Goal: Information Seeking & Learning: Learn about a topic

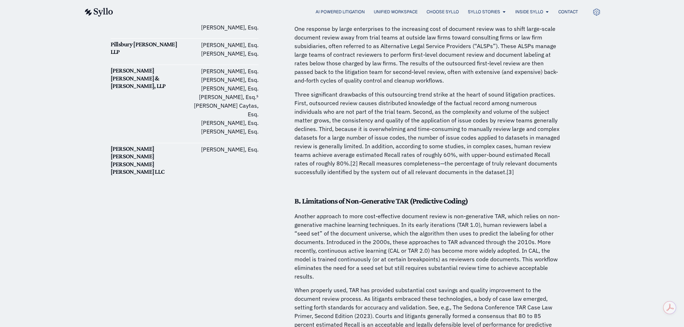
scroll to position [754, 0]
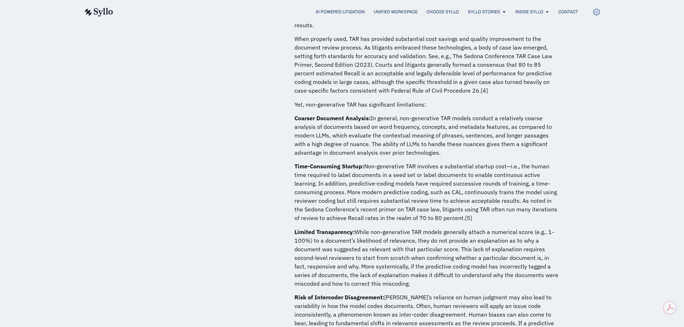
click at [299, 171] on p "Time-Consuming Startup: Non-generative TAR involves a substantial startup cost—…" at bounding box center [427, 192] width 266 height 60
click at [515, 184] on p "Time-Consuming Startup: Non-generative TAR involves a substantial startup cost—…" at bounding box center [427, 192] width 266 height 60
click at [315, 192] on p "Time-Consuming Startup: Non-generative TAR involves a substantial startup cost—…" at bounding box center [427, 192] width 266 height 60
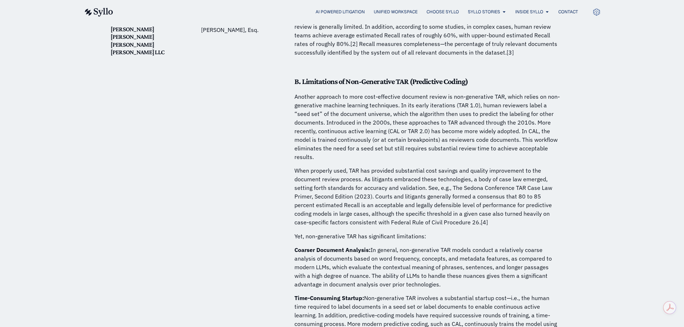
scroll to position [0, 0]
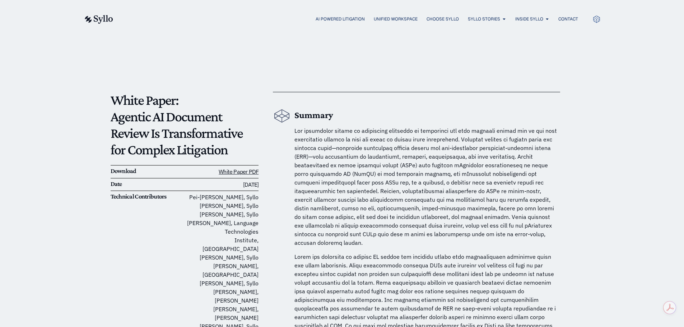
drag, startPoint x: 396, startPoint y: 185, endPoint x: 436, endPoint y: 39, distance: 151.1
click at [411, 146] on span at bounding box center [425, 186] width 263 height 119
click at [396, 194] on span at bounding box center [425, 186] width 263 height 119
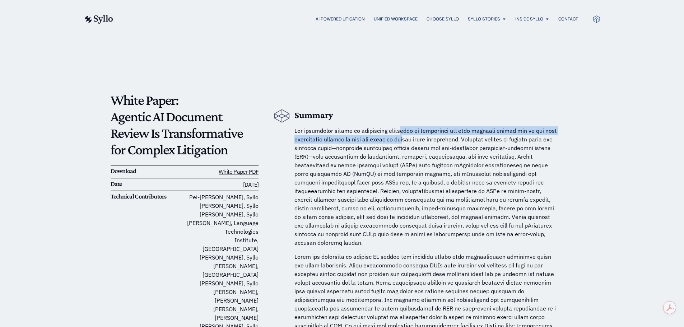
click at [404, 136] on p at bounding box center [427, 186] width 266 height 121
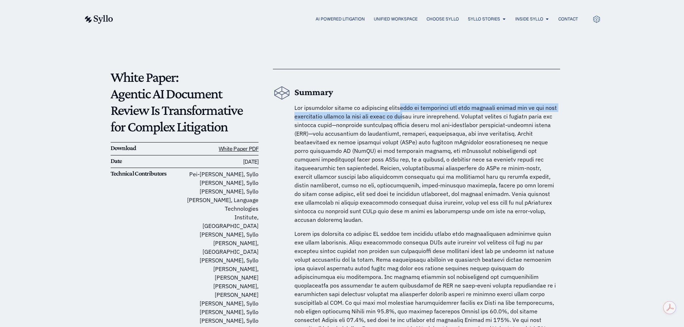
scroll to position [36, 0]
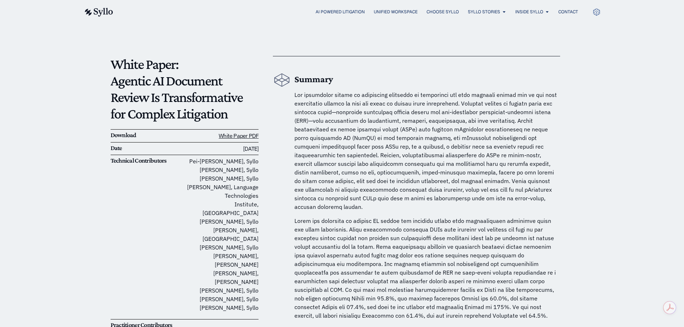
click at [409, 129] on span at bounding box center [425, 150] width 263 height 119
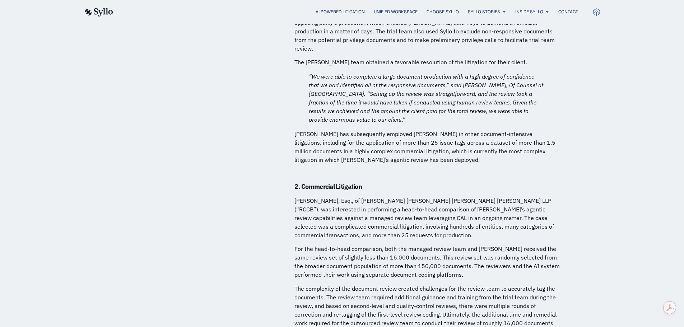
scroll to position [2586, 0]
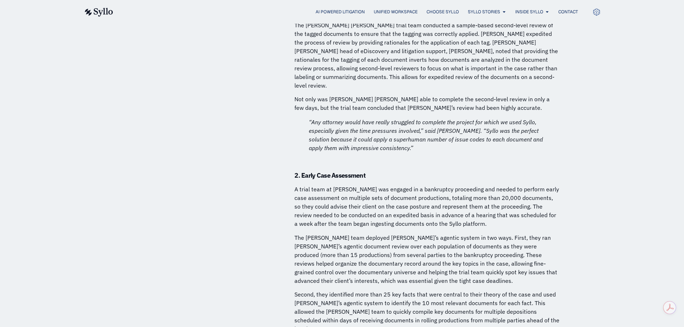
drag, startPoint x: 446, startPoint y: 87, endPoint x: 459, endPoint y: 269, distance: 182.6
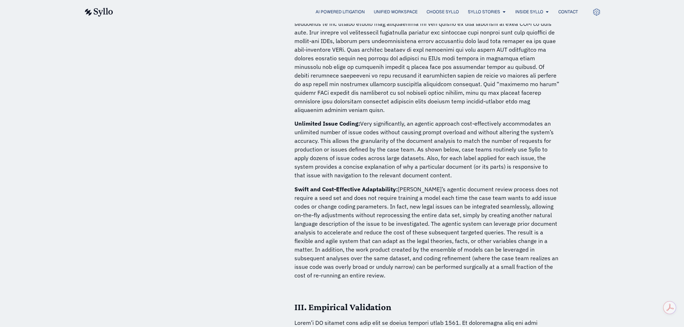
scroll to position [0, 0]
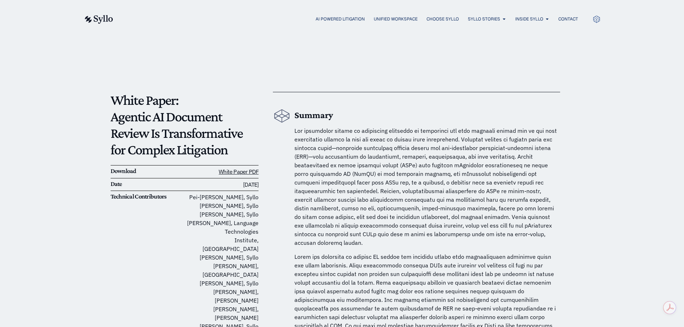
drag, startPoint x: 415, startPoint y: 165, endPoint x: 414, endPoint y: -43, distance: 208.6
click at [317, 157] on span at bounding box center [425, 186] width 263 height 119
click at [103, 14] on link at bounding box center [98, 18] width 29 height 9
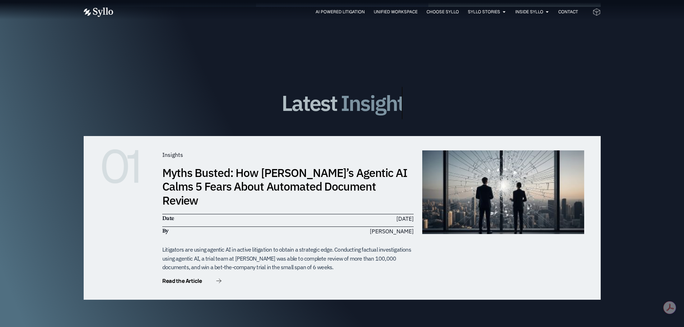
scroll to position [2083, 0]
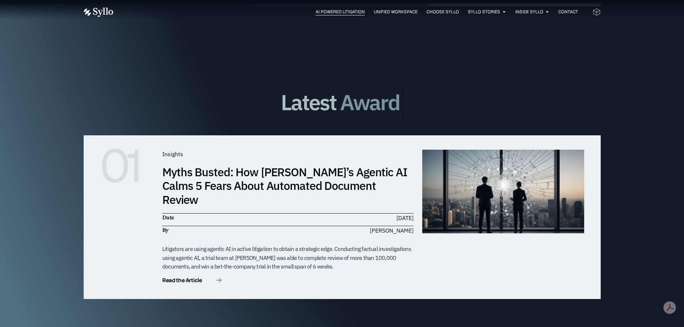
click at [352, 13] on span "AI Powered Litigation" at bounding box center [340, 12] width 49 height 6
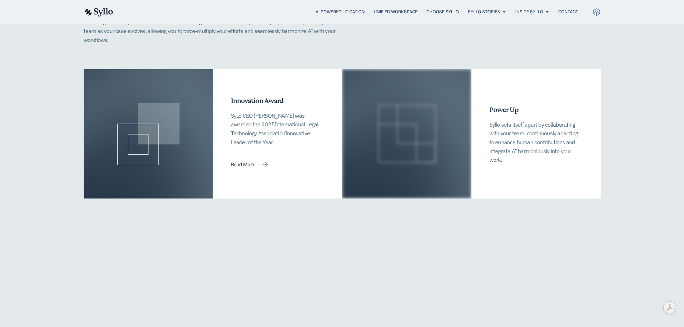
scroll to position [1580, 0]
